Goal: Task Accomplishment & Management: Complete application form

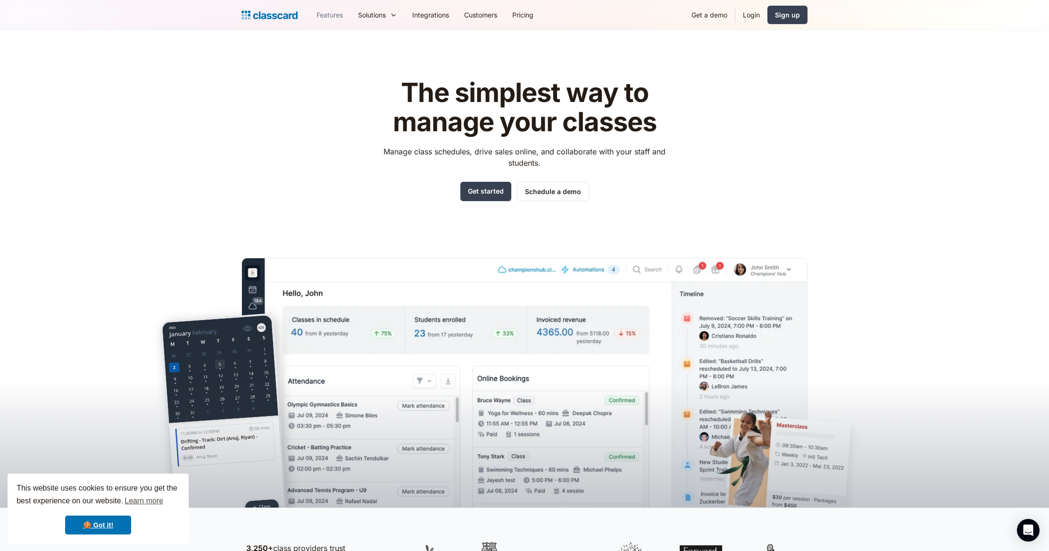
click at [321, 19] on link "Features" at bounding box center [330, 14] width 42 height 21
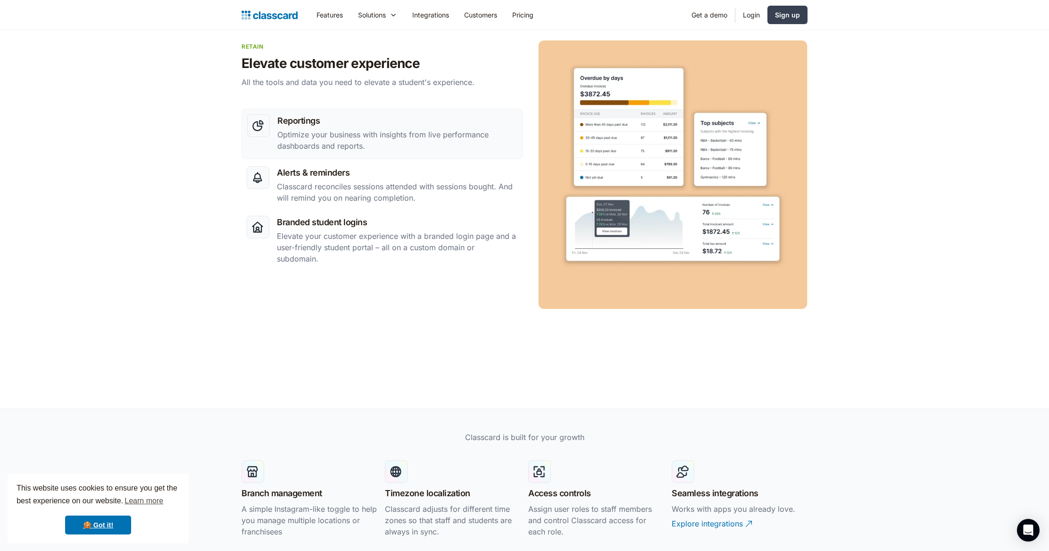
scroll to position [1544, 0]
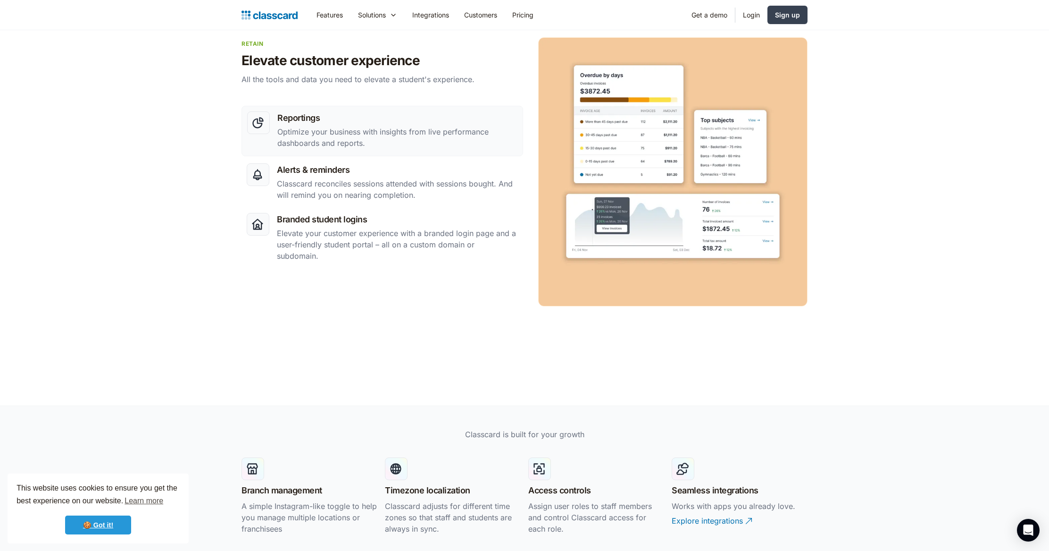
click at [106, 524] on link "🍪 Got it!" at bounding box center [98, 524] width 66 height 19
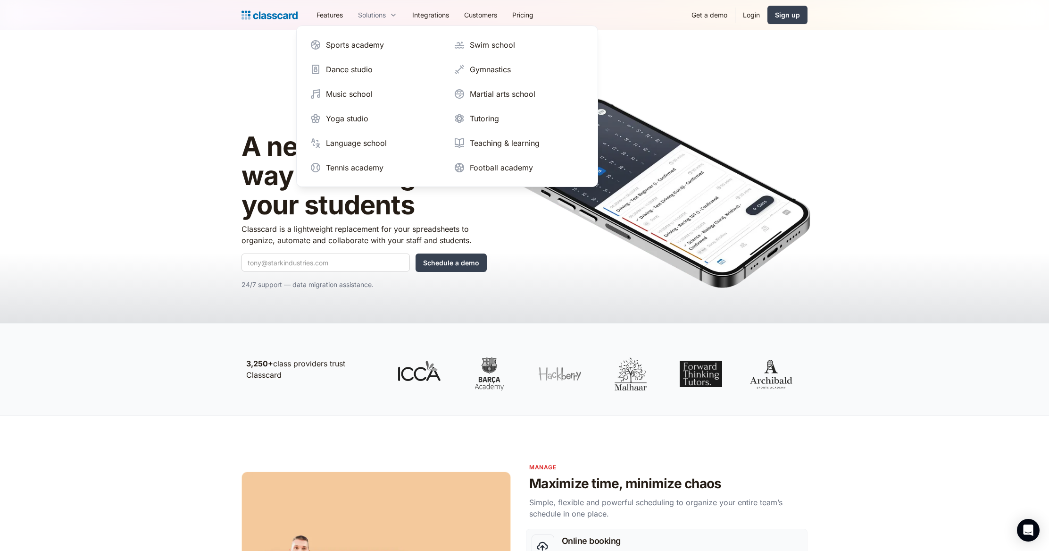
scroll to position [0, 0]
click at [512, 147] on div "Teaching & learning" at bounding box center [505, 142] width 70 height 11
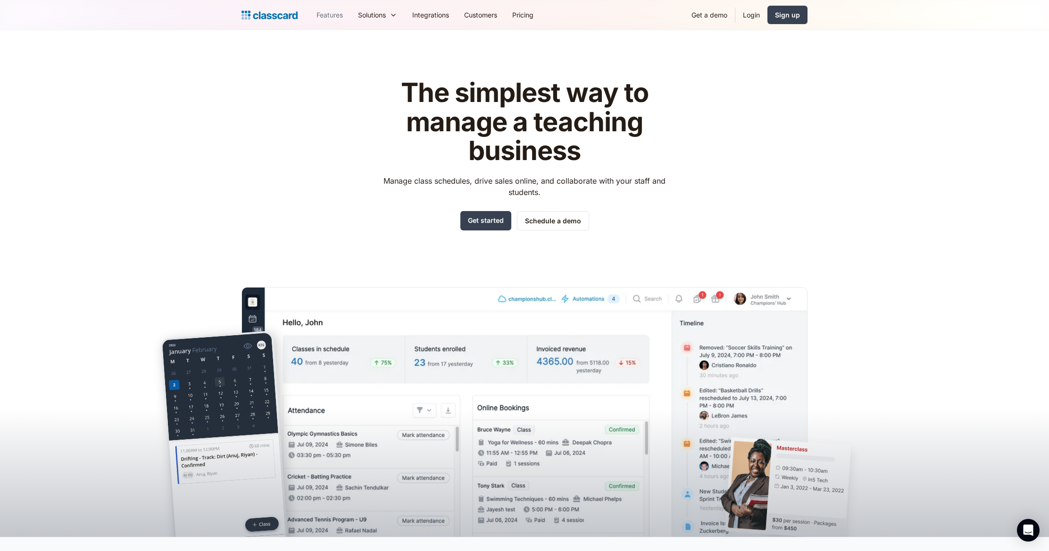
click at [333, 15] on link "Features" at bounding box center [330, 14] width 42 height 21
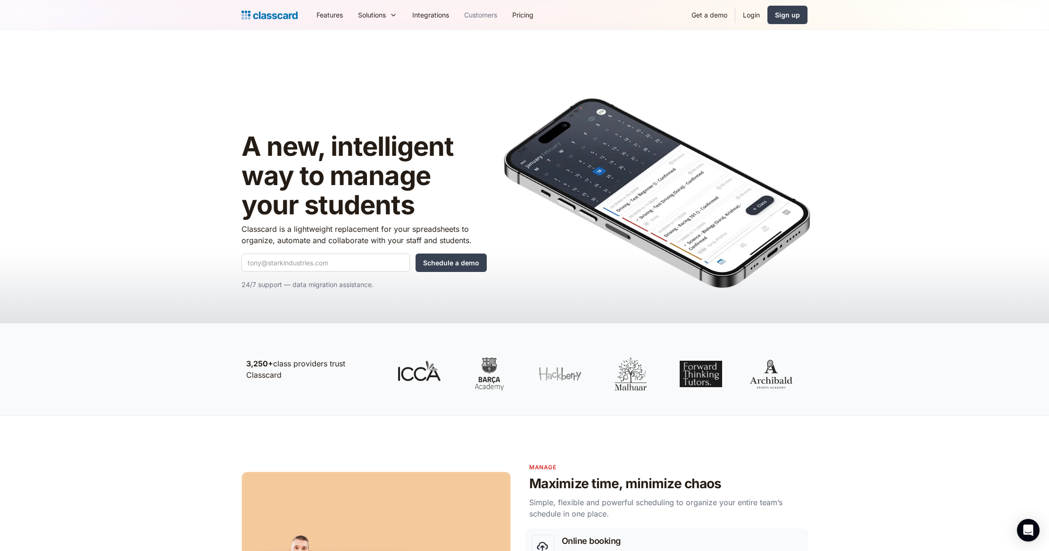
click at [473, 18] on link "Customers" at bounding box center [481, 14] width 48 height 21
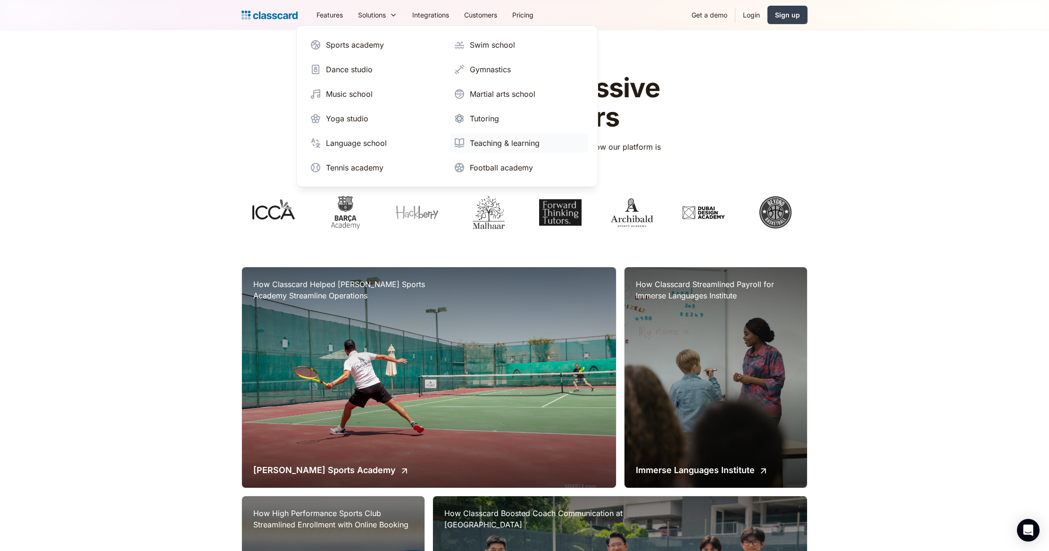
click at [485, 143] on div "Teaching & learning" at bounding box center [505, 142] width 70 height 11
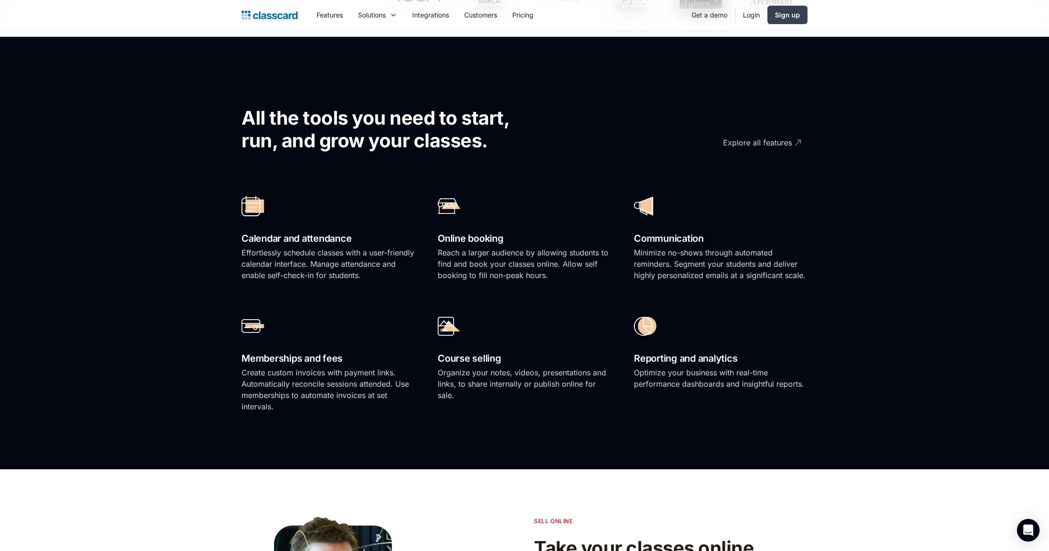
scroll to position [593, 0]
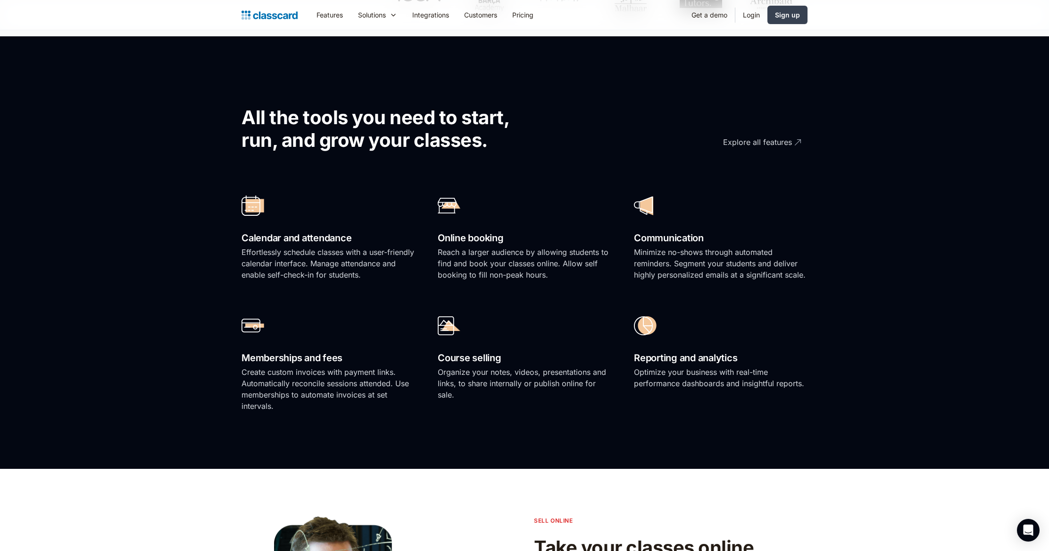
click at [489, 359] on h2 "Course selling" at bounding box center [525, 358] width 174 height 17
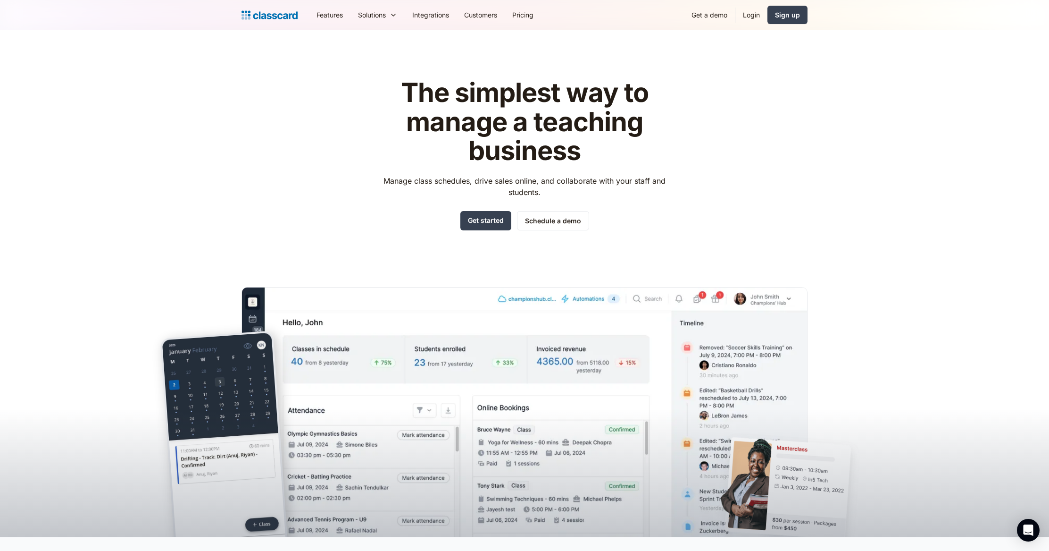
scroll to position [0, 0]
click at [782, 14] on div "Sign up" at bounding box center [787, 15] width 25 height 10
